Goal: Task Accomplishment & Management: Manage account settings

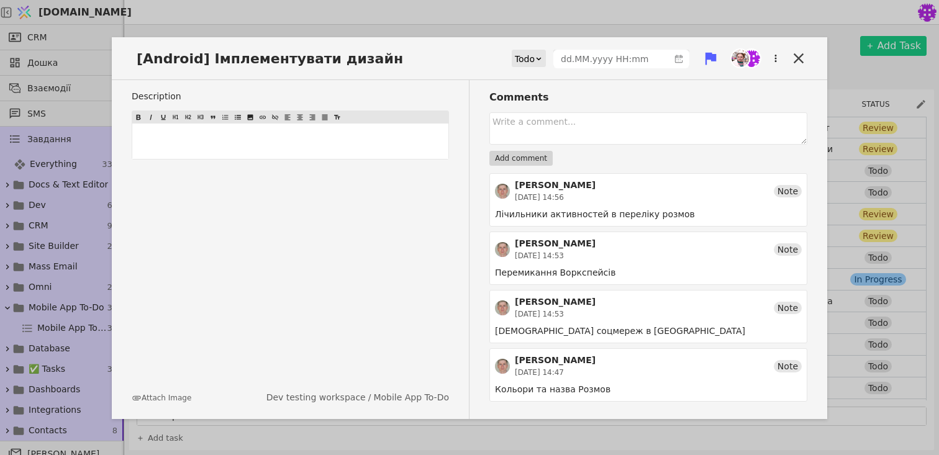
click at [853, 215] on div "[Android] Імплементувати дизайн Todo Description ﻿ Attach Image Dev testing wor…" at bounding box center [469, 227] width 939 height 455
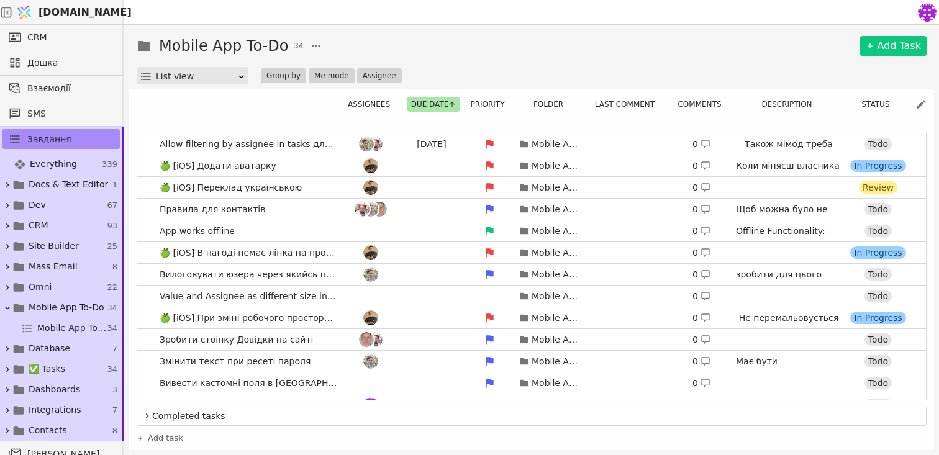
scroll to position [204, 0]
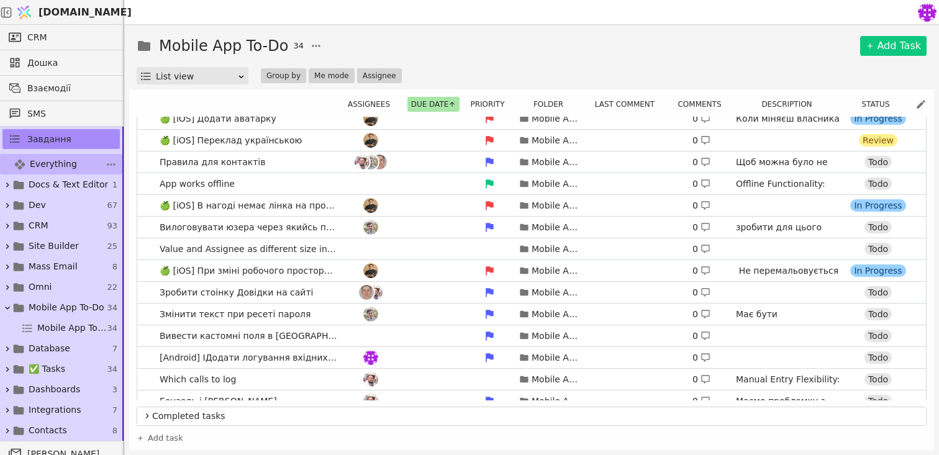
click at [97, 157] on link "Everything 339" at bounding box center [61, 164] width 122 height 20
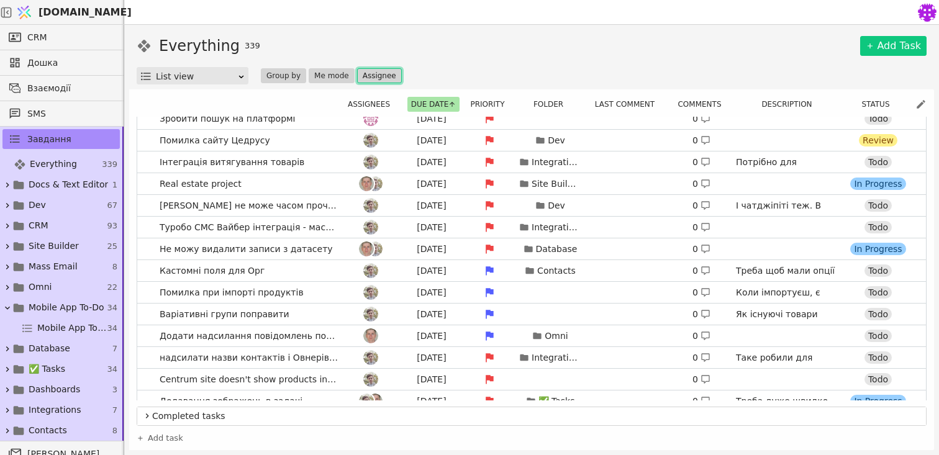
click at [374, 79] on button "Assignee" at bounding box center [379, 75] width 45 height 15
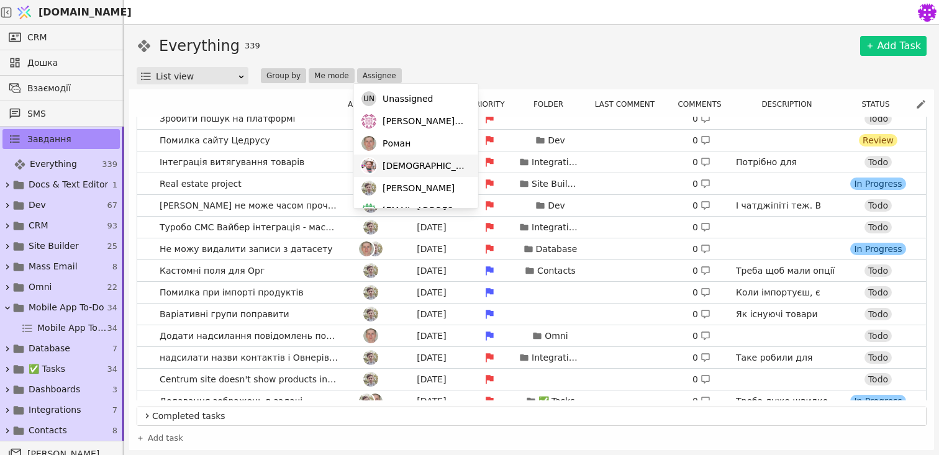
click at [391, 169] on span "[DEMOGRAPHIC_DATA]" at bounding box center [424, 166] width 83 height 13
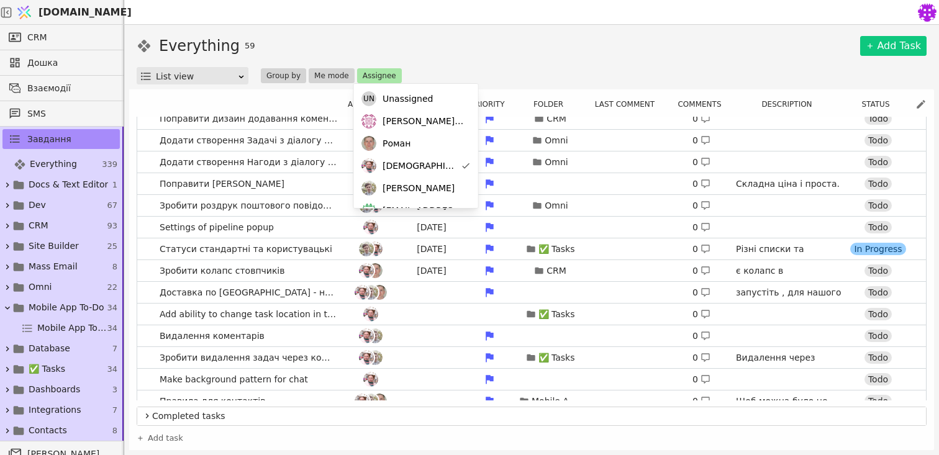
click at [546, 38] on div "Everything 59 Add Task" at bounding box center [532, 46] width 790 height 22
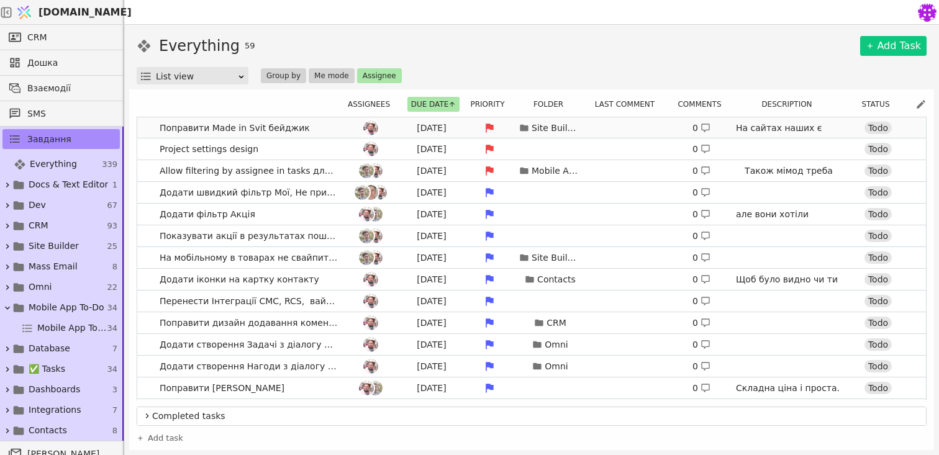
click at [324, 124] on link "Поправити Made in Svit бейджик [DATE] Site Builder 0 На сайтах наших є бейдж. З…" at bounding box center [531, 127] width 789 height 21
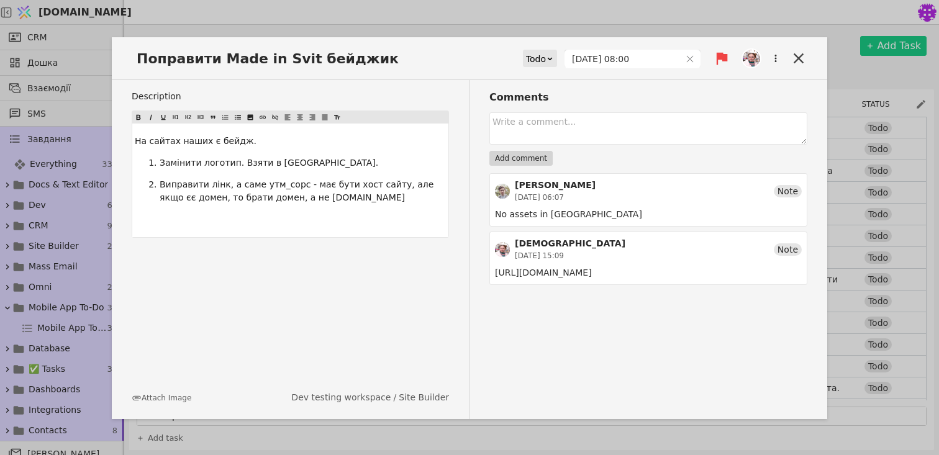
click at [863, 202] on div "Поправити Made in Svit бейджик Todo [DATE] 08:00 Description На сайтах наших є …" at bounding box center [469, 227] width 939 height 455
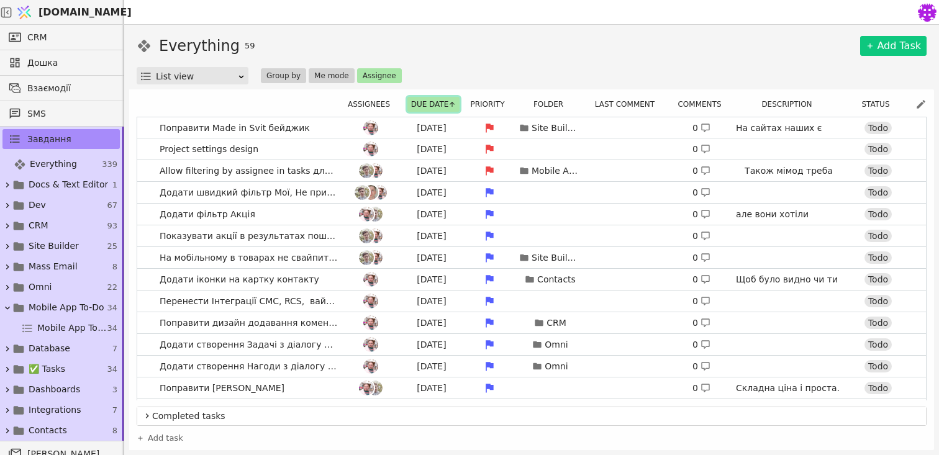
click at [426, 107] on button "Due date" at bounding box center [433, 104] width 53 height 15
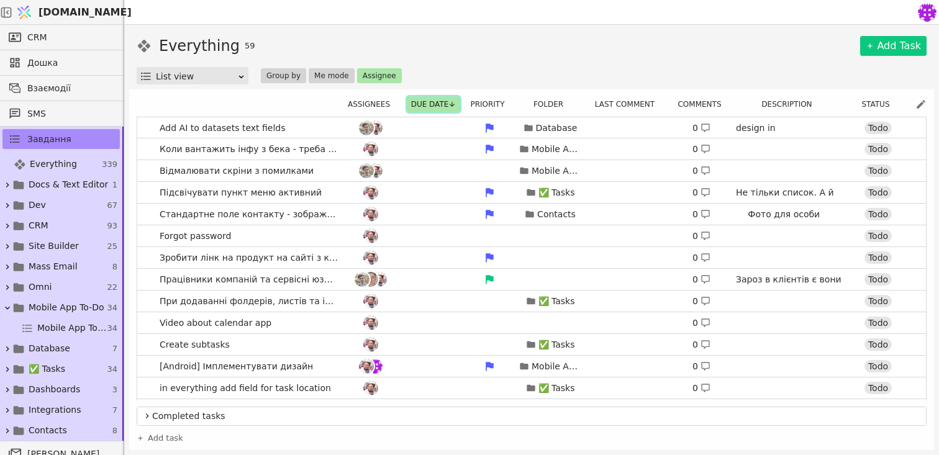
click at [426, 107] on button "Due date" at bounding box center [433, 104] width 53 height 15
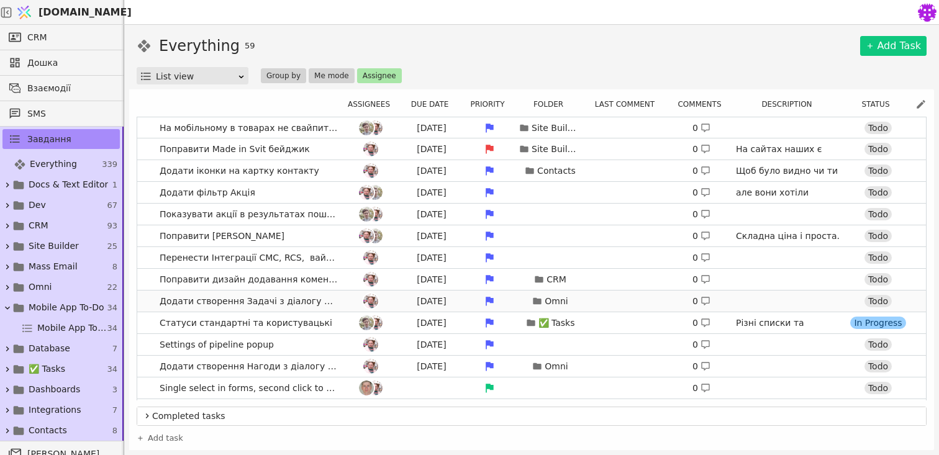
click at [221, 309] on span "Додати створення Задачі з діалогу в [GEOGRAPHIC_DATA]" at bounding box center [249, 301] width 188 height 18
click at [352, 302] on div at bounding box center [371, 301] width 56 height 15
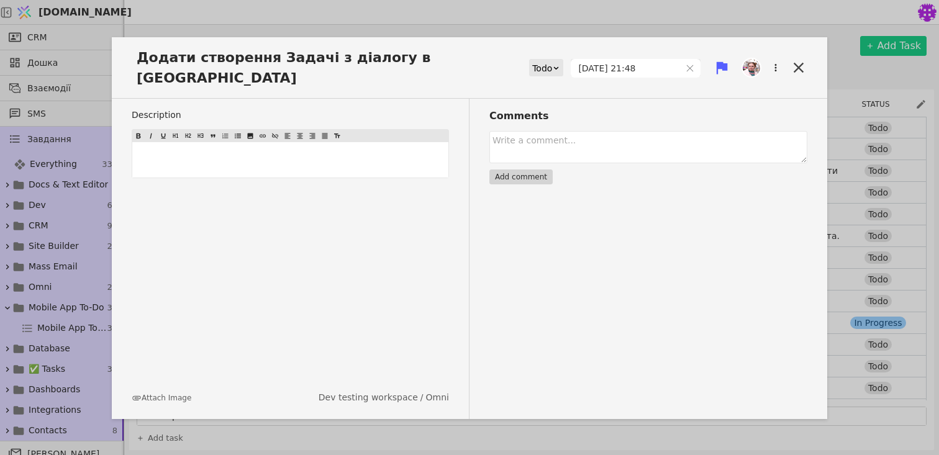
click at [478, 420] on div "Додати створення Задачі з діалогу в Омні Todo [DATE] 21:48 Description ﻿ Attach…" at bounding box center [469, 227] width 939 height 455
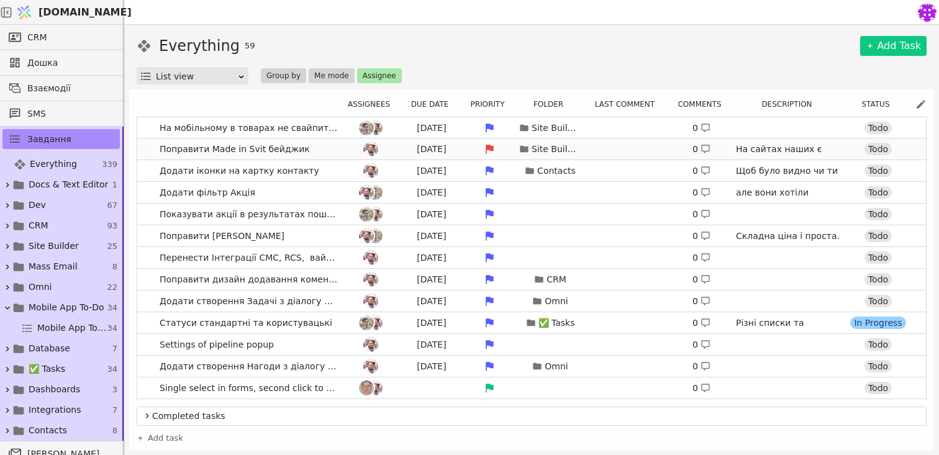
click at [337, 148] on link "Поправити Made in Svit бейджик [DATE] Site Builder 0 На сайтах наших є бейдж. З…" at bounding box center [531, 148] width 789 height 21
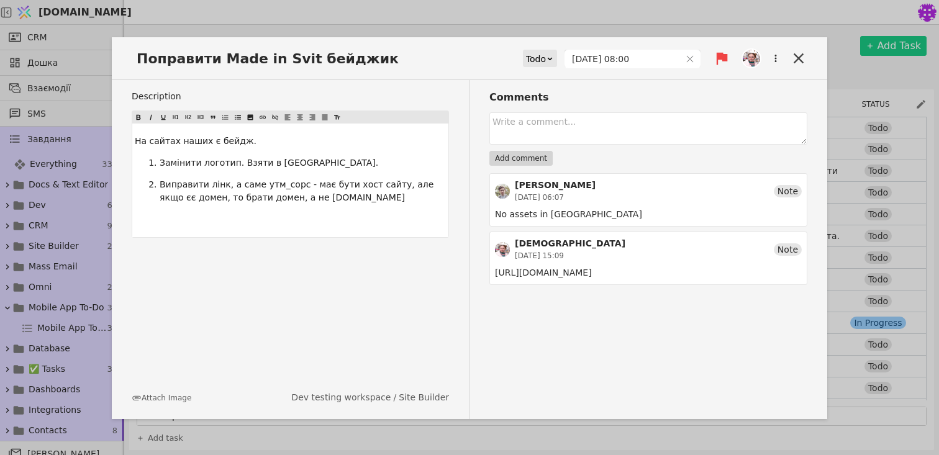
click at [596, 426] on div "Поправити Made in Svit бейджик Todo [DATE] 08:00 Description На сайтах наших є …" at bounding box center [469, 227] width 939 height 455
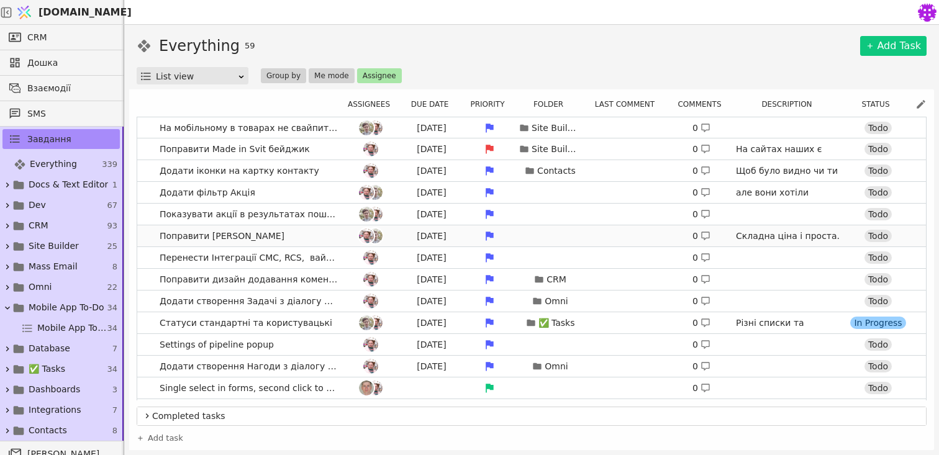
click at [296, 229] on link "Поправити юікс цін [DATE] 0 Складна ціна і проста. Перемикання між ними Todo" at bounding box center [531, 235] width 789 height 21
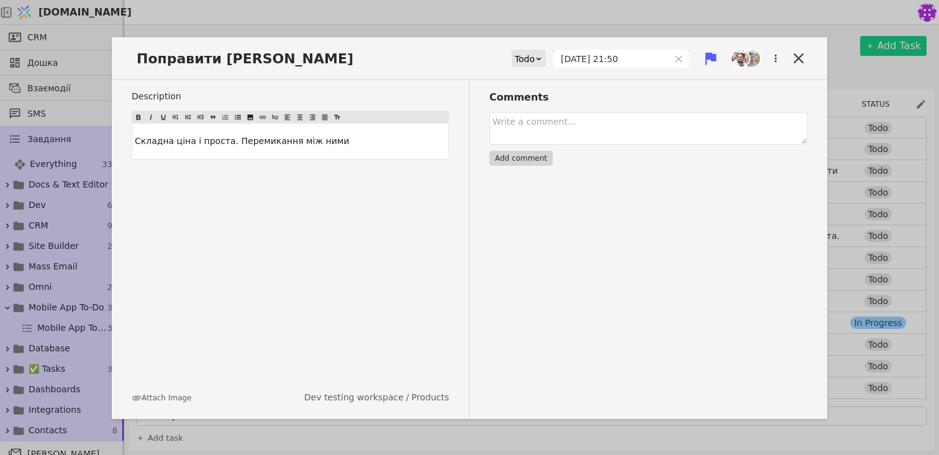
click at [414, 427] on div "Поправити юікс цін Todo [DATE] 21:50 Description Складна ціна і проста. Перемик…" at bounding box center [469, 227] width 939 height 455
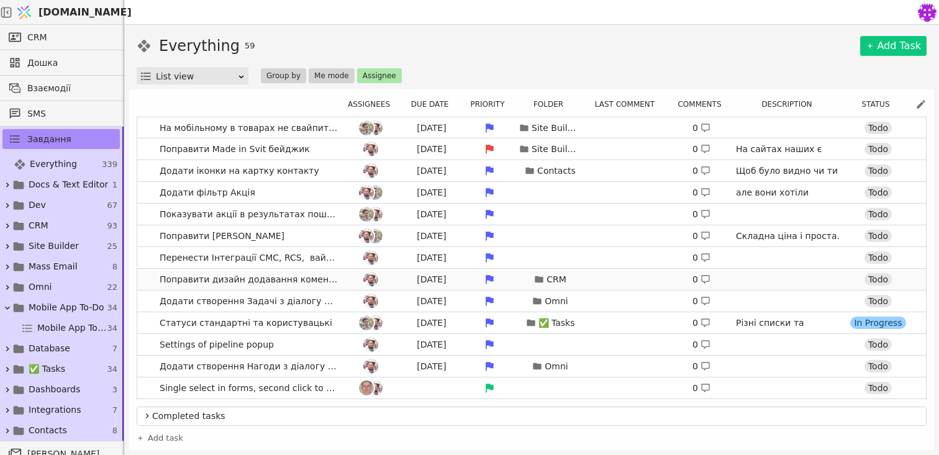
click at [310, 288] on span "Поправити дизайн додавання коментів та задач в [GEOGRAPHIC_DATA]" at bounding box center [249, 280] width 188 height 18
click at [344, 277] on div at bounding box center [371, 279] width 56 height 15
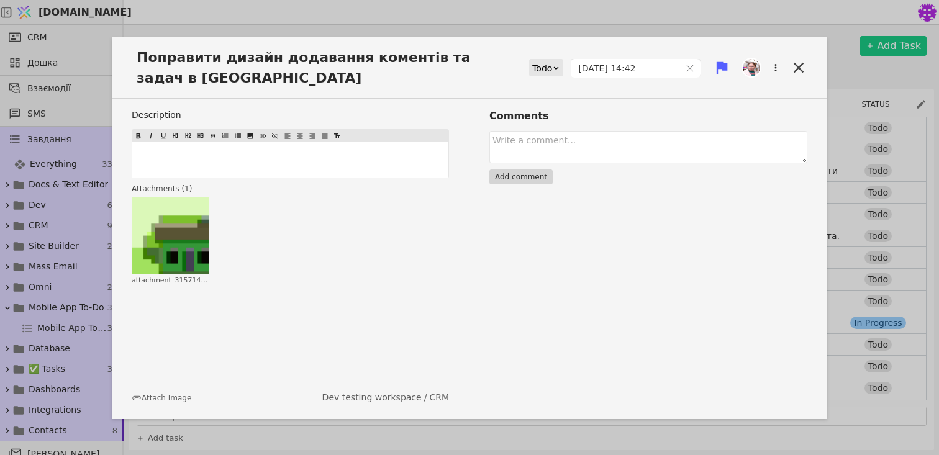
click at [813, 214] on div "Description ﻿ Attachments ( 1 ) Click to zoom attachment_3157149413937972513_19…" at bounding box center [469, 259] width 715 height 320
